Goal: Navigation & Orientation: Find specific page/section

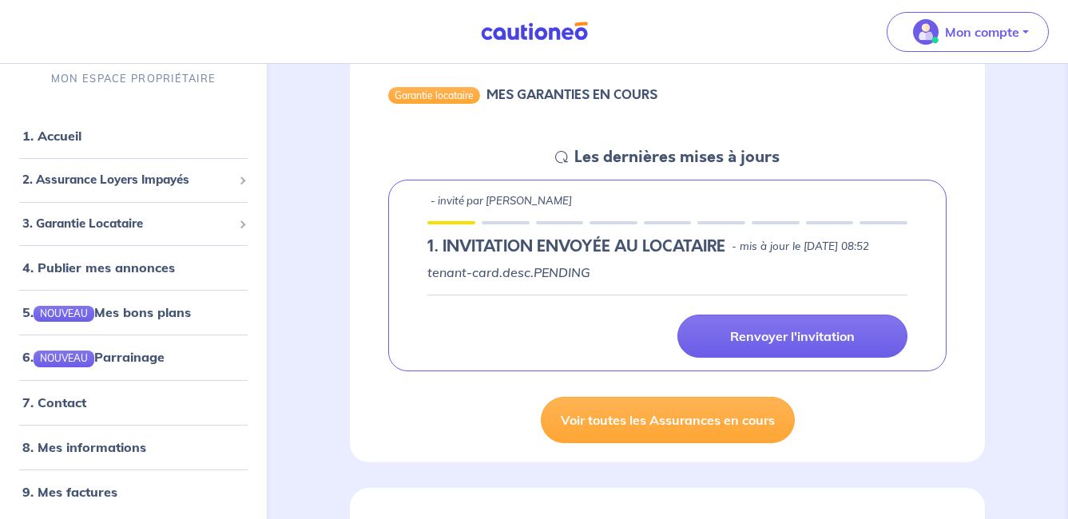
scroll to position [245, 0]
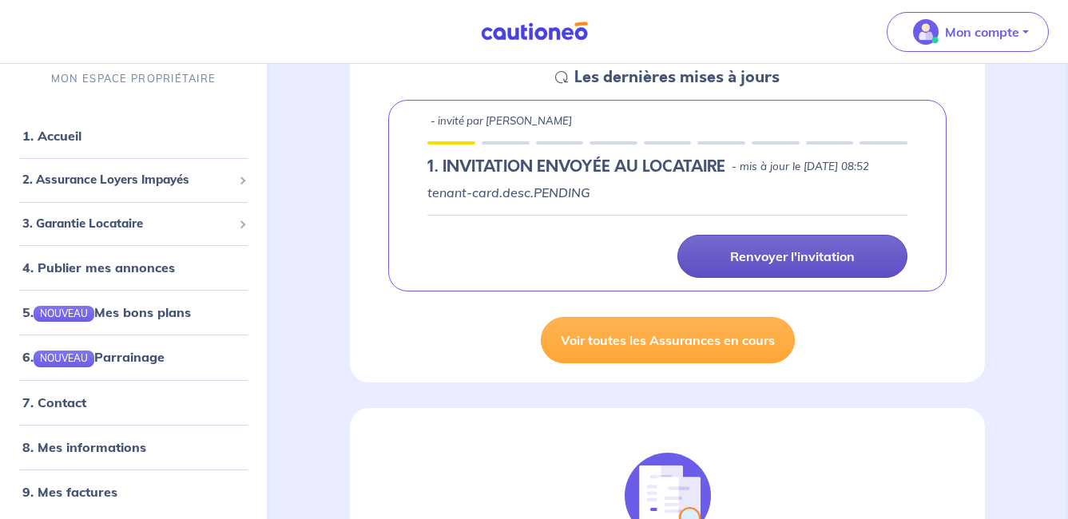
click at [797, 264] on p "Renvoyer l'invitation" at bounding box center [792, 256] width 125 height 16
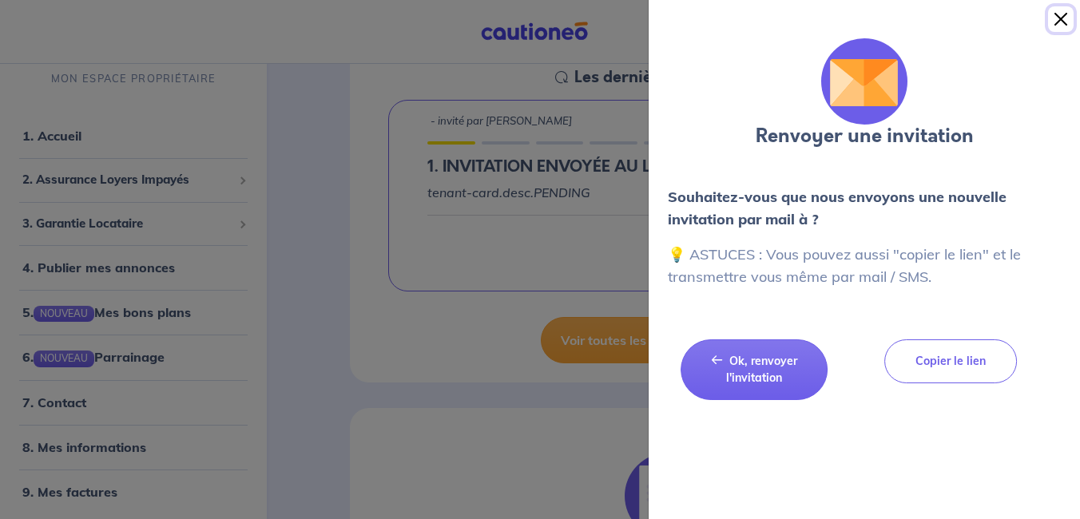
click at [1066, 21] on button "Close" at bounding box center [1061, 19] width 26 height 26
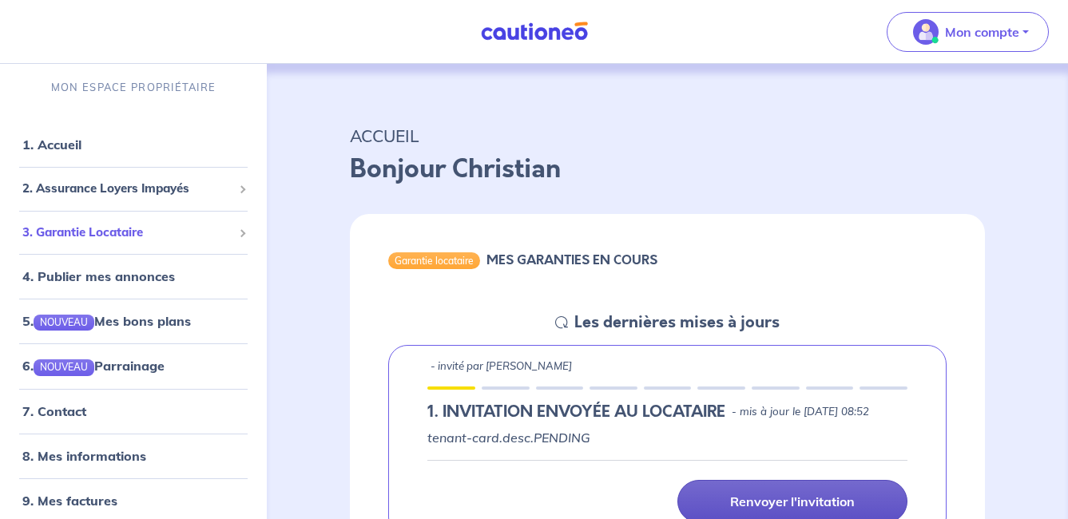
scroll to position [80, 0]
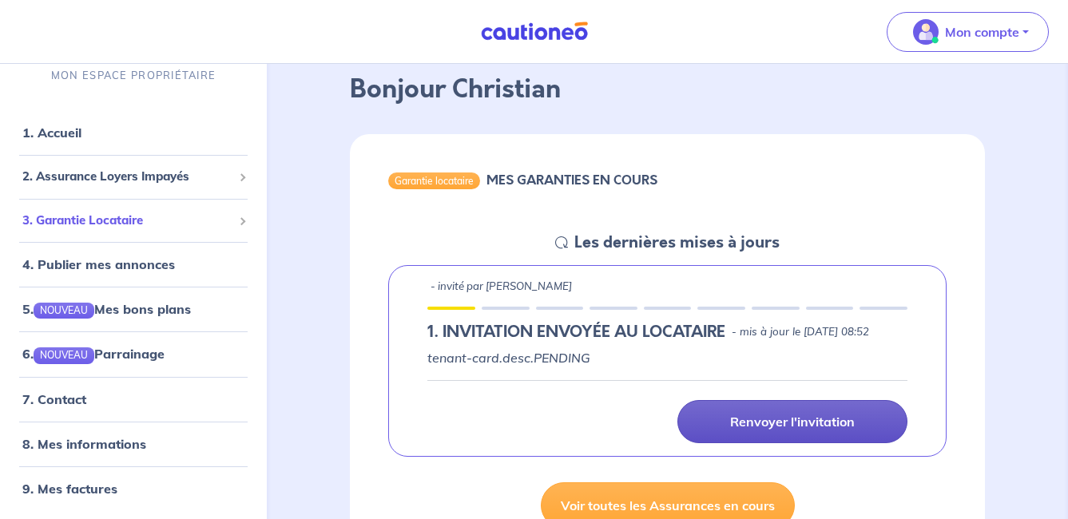
click at [133, 220] on span "3. Garantie Locataire" at bounding box center [127, 221] width 210 height 18
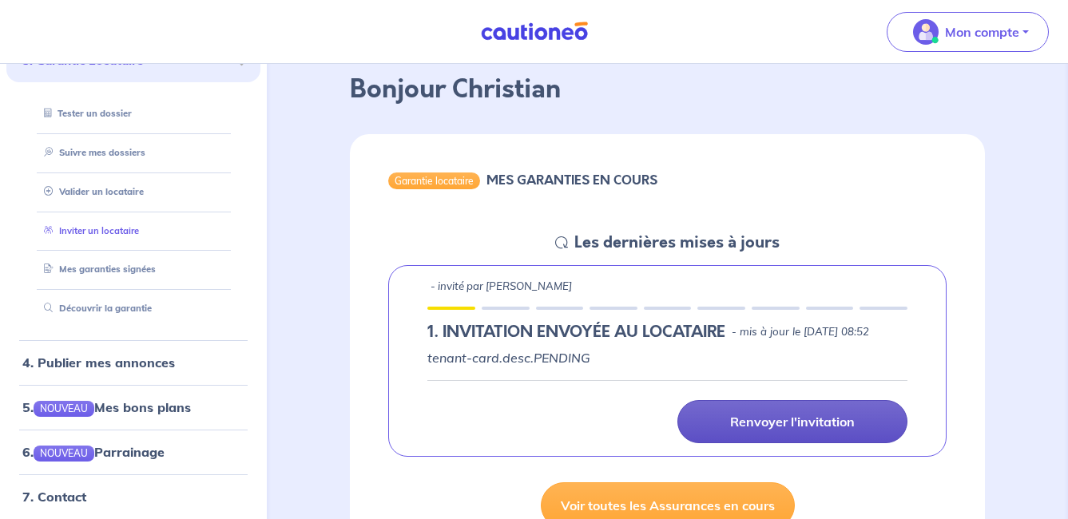
scroll to position [83, 0]
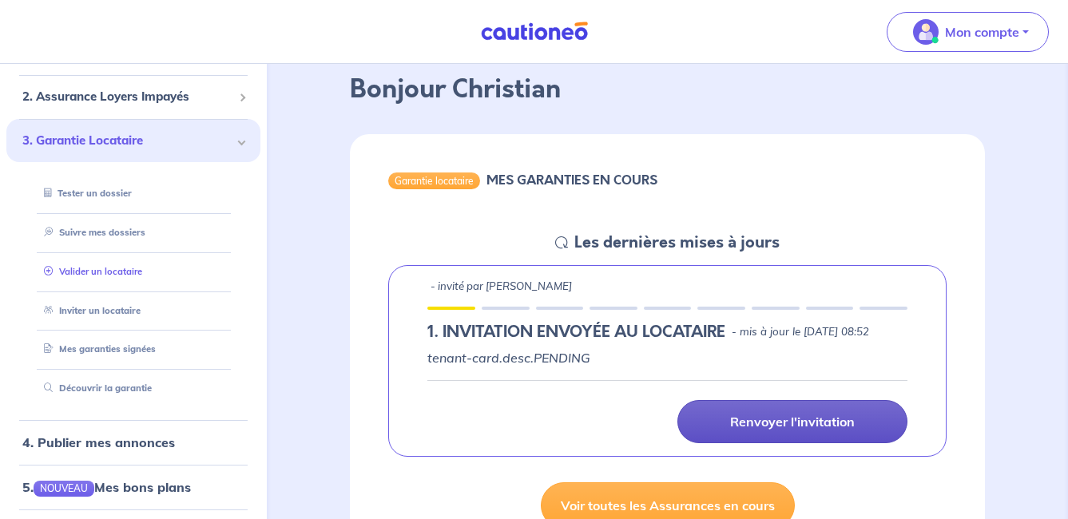
click at [104, 272] on link "Valider un locataire" at bounding box center [90, 271] width 105 height 11
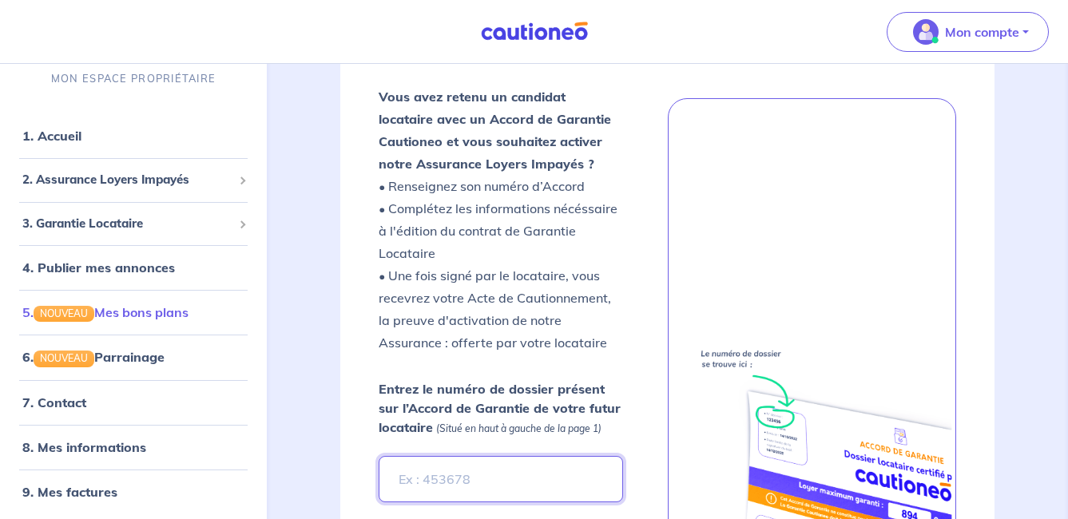
scroll to position [160, 0]
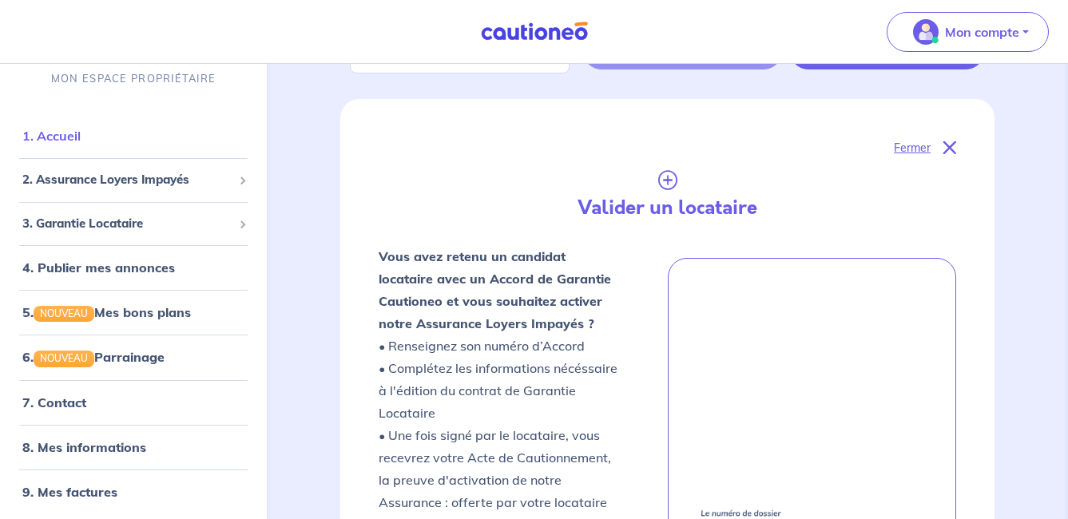
click at [62, 137] on link "1. Accueil" at bounding box center [51, 136] width 58 height 16
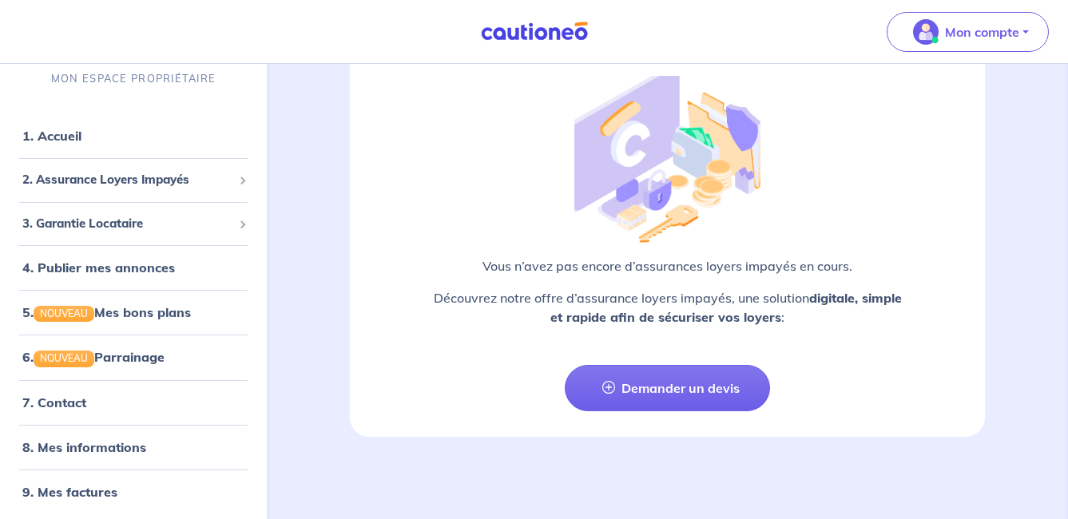
scroll to position [2002, 0]
click at [110, 228] on span "3. Garantie Locataire" at bounding box center [127, 223] width 210 height 18
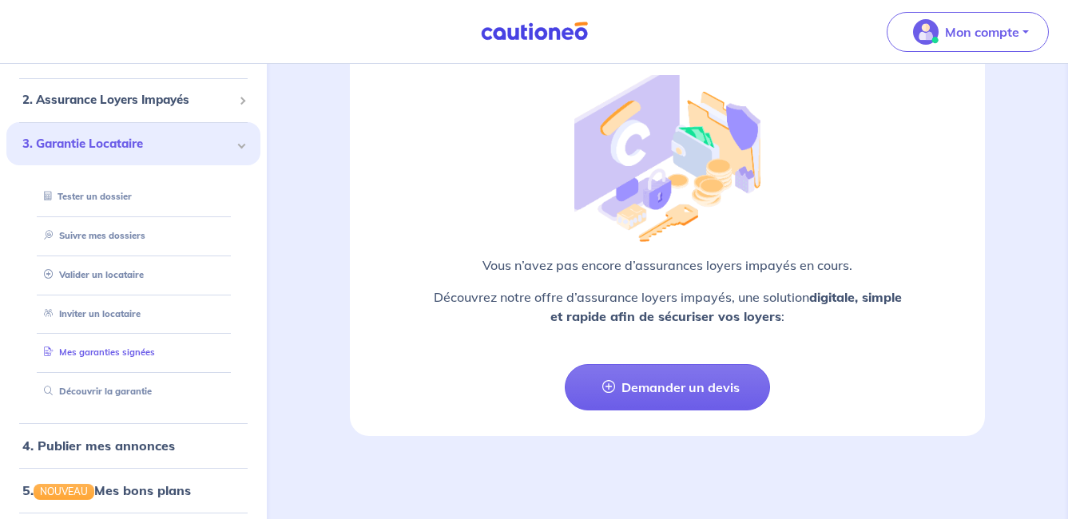
scroll to position [160, 0]
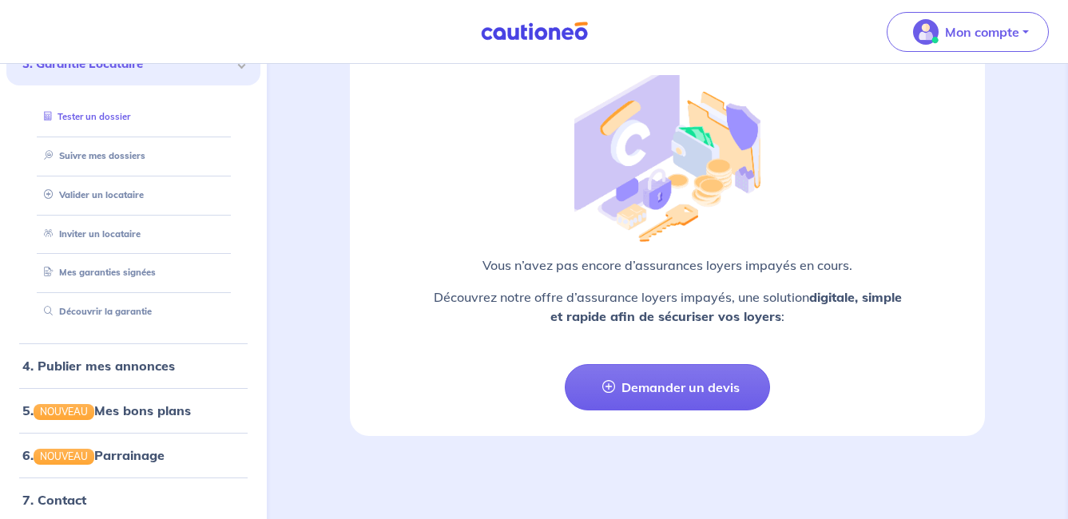
click at [108, 113] on link "Tester un dossier" at bounding box center [84, 116] width 93 height 11
